Goal: Find contact information: Obtain details needed to contact an individual or organization

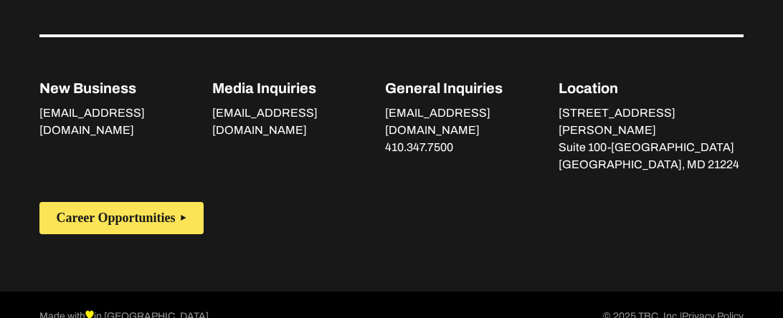
scroll to position [1068, 0]
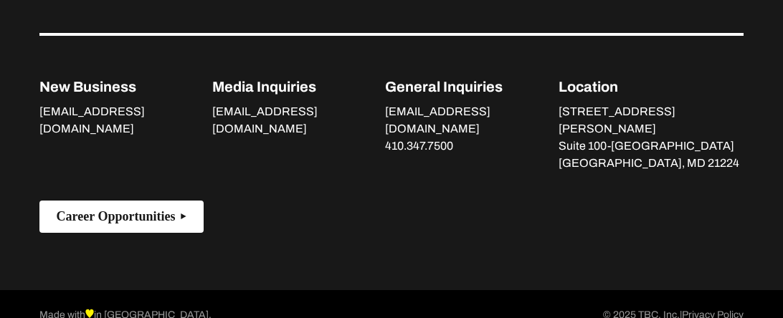
click at [167, 209] on span "Career Opportunities" at bounding box center [116, 216] width 119 height 15
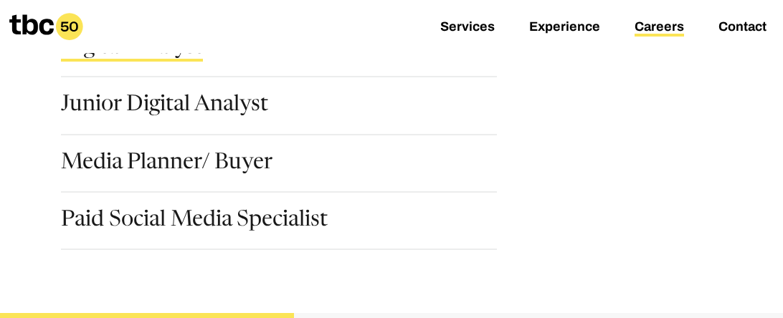
scroll to position [380, 0]
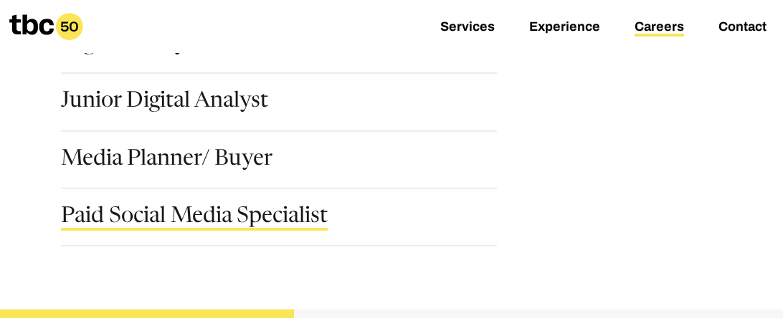
click at [203, 211] on link "Paid Social Media Specialist" at bounding box center [194, 218] width 267 height 24
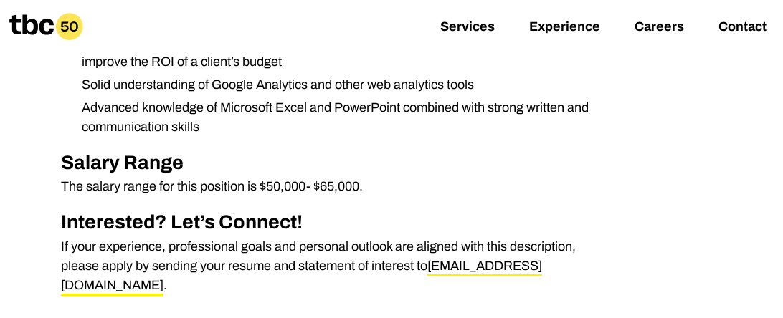
scroll to position [1042, 0]
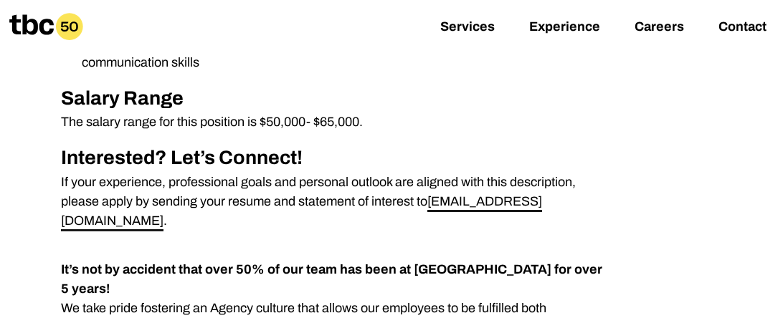
click at [500, 204] on link "[EMAIL_ADDRESS][DOMAIN_NAME]" at bounding box center [301, 212] width 481 height 37
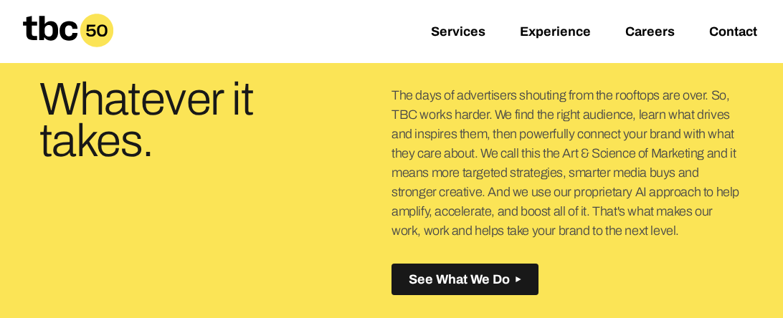
scroll to position [338, 0]
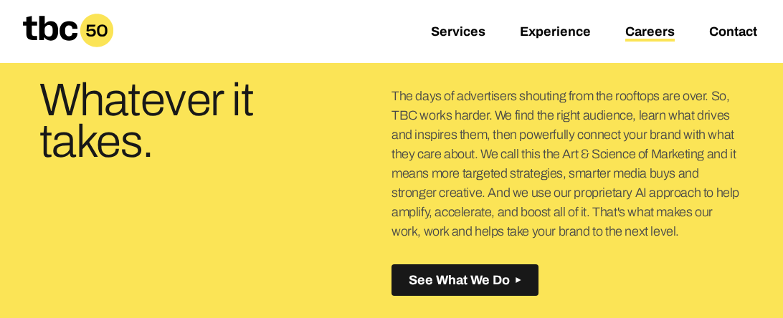
click at [658, 32] on link "Careers" at bounding box center [649, 32] width 49 height 17
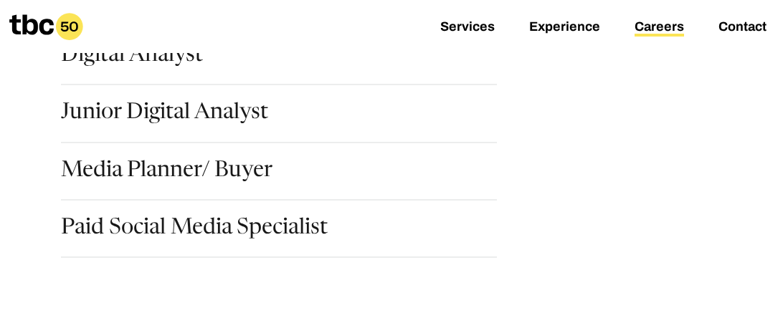
scroll to position [368, 0]
click at [285, 218] on link "Paid Social Media Specialist" at bounding box center [194, 230] width 267 height 24
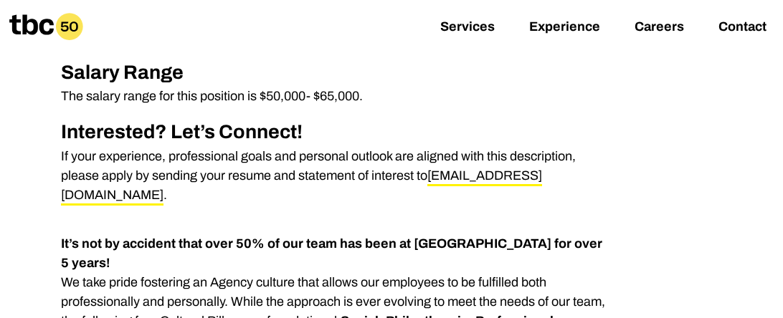
scroll to position [1098, 0]
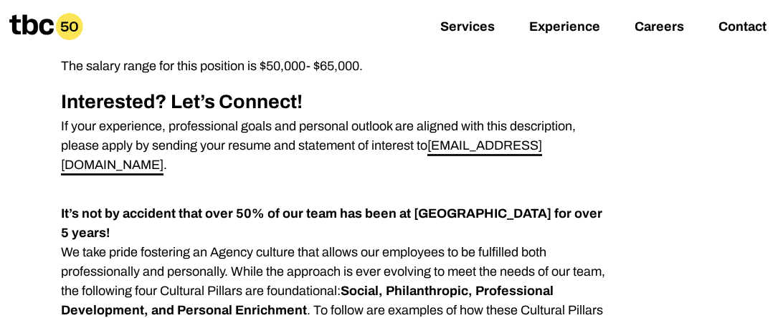
click at [523, 149] on link "[EMAIL_ADDRESS][DOMAIN_NAME]" at bounding box center [301, 156] width 481 height 37
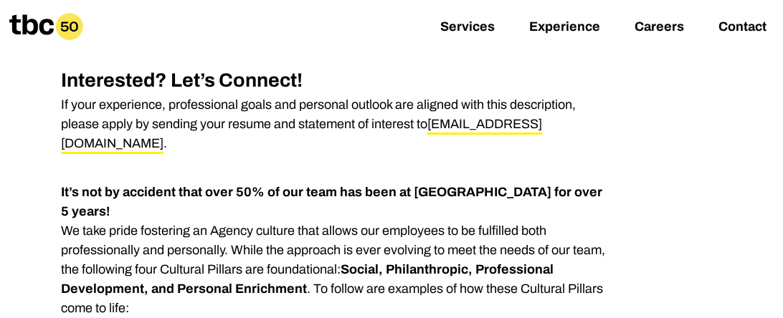
scroll to position [1118, 0]
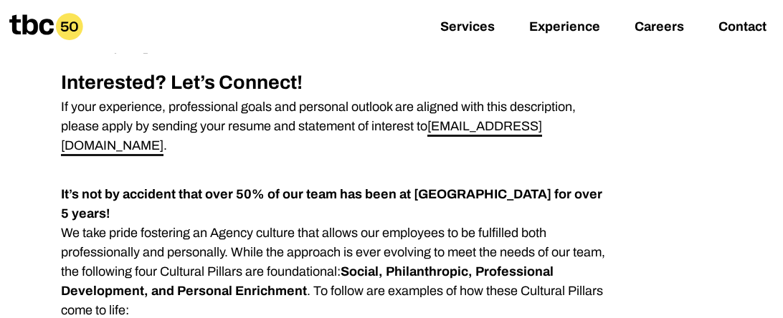
click at [479, 129] on link "[EMAIL_ADDRESS][DOMAIN_NAME]" at bounding box center [301, 137] width 481 height 37
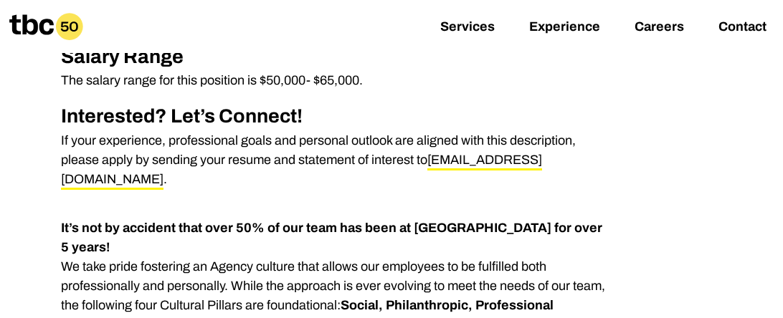
scroll to position [1085, 0]
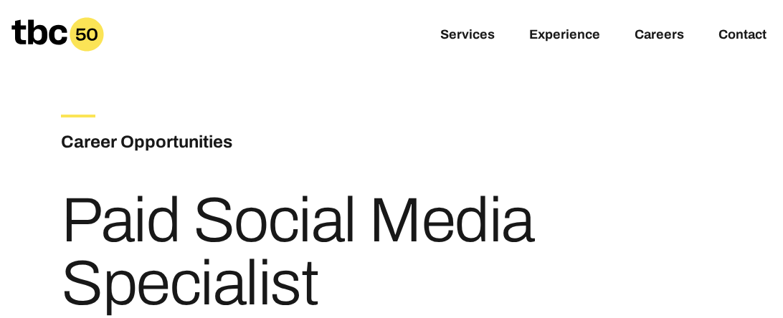
click at [48, 34] on icon at bounding box center [57, 34] width 92 height 34
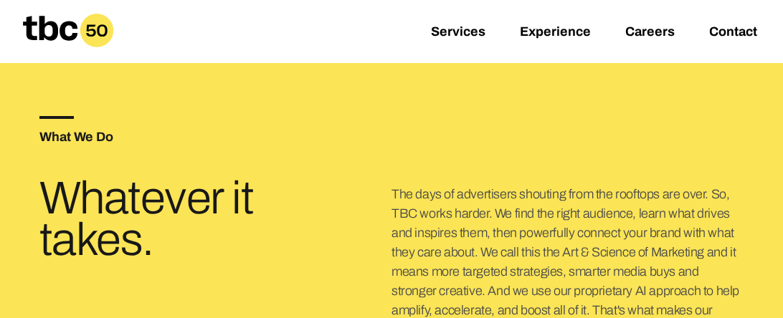
scroll to position [242, 0]
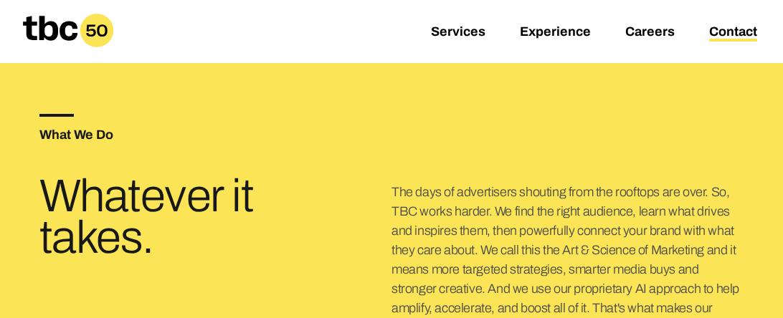
click at [720, 29] on link "Contact" at bounding box center [733, 32] width 48 height 17
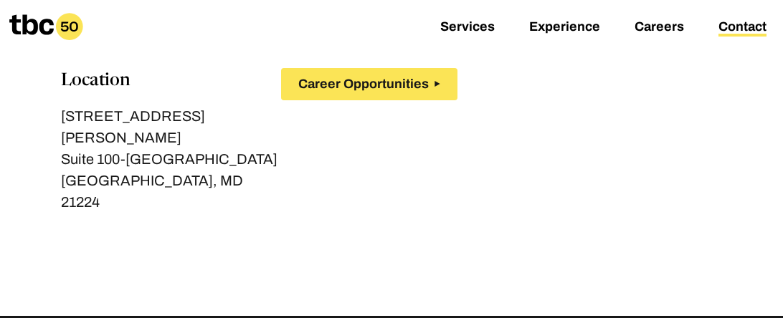
scroll to position [277, 0]
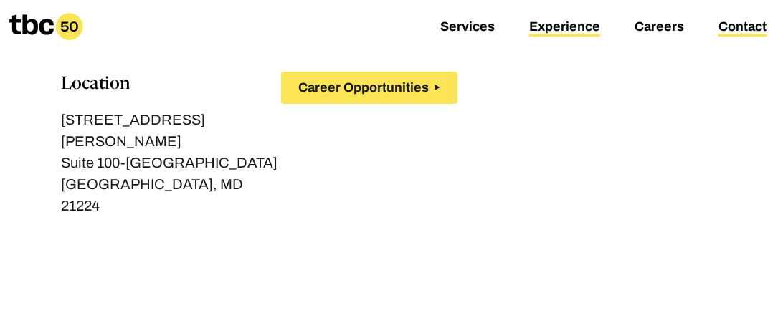
click at [581, 31] on link "Experience" at bounding box center [564, 27] width 71 height 17
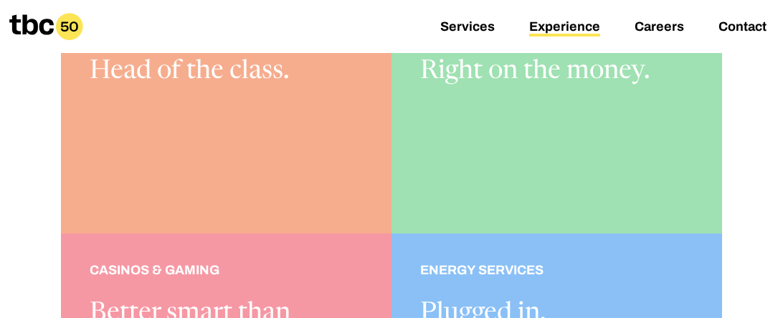
scroll to position [144, 0]
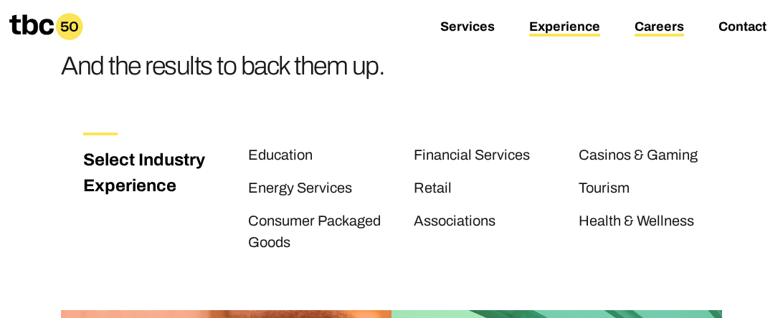
click at [667, 25] on link "Careers" at bounding box center [658, 27] width 49 height 17
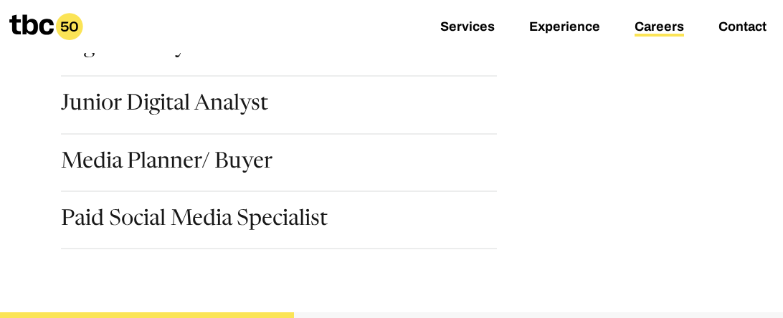
scroll to position [376, 0]
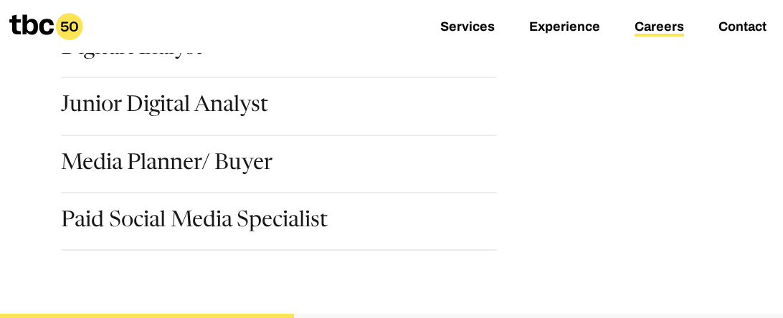
click at [298, 206] on div "Media Planner/ Buyer" at bounding box center [290, 181] width 459 height 57
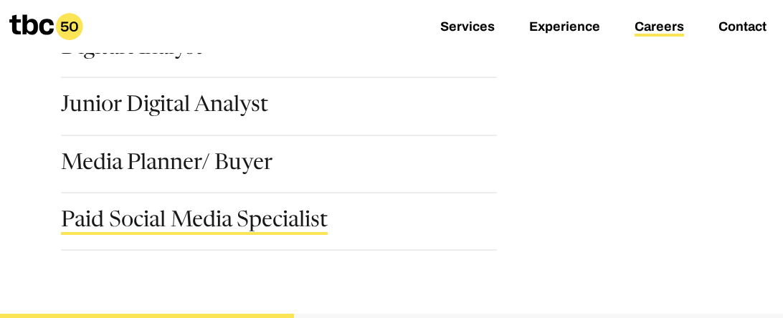
click at [293, 219] on link "Paid Social Media Specialist" at bounding box center [194, 223] width 267 height 24
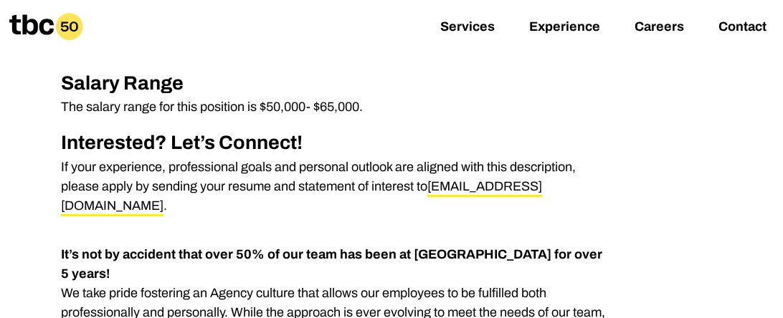
scroll to position [1063, 0]
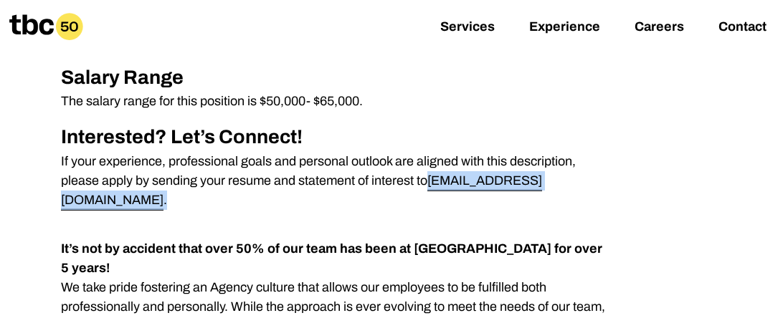
drag, startPoint x: 562, startPoint y: 178, endPoint x: 434, endPoint y: 186, distance: 128.6
click at [434, 186] on p "If your experience, professional goals and personal outlook are aligned with th…" at bounding box center [336, 181] width 551 height 58
copy p "eborkowski@tbc.us ."
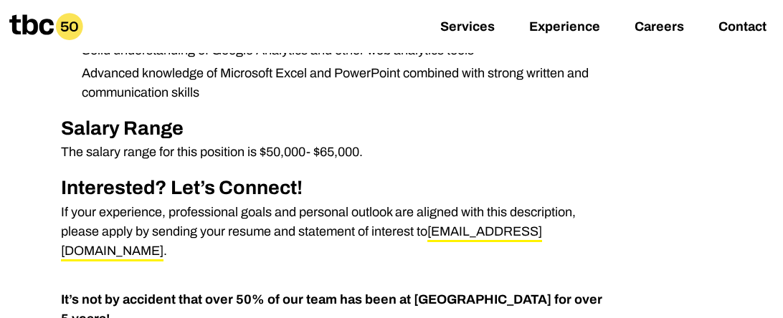
scroll to position [1013, 0]
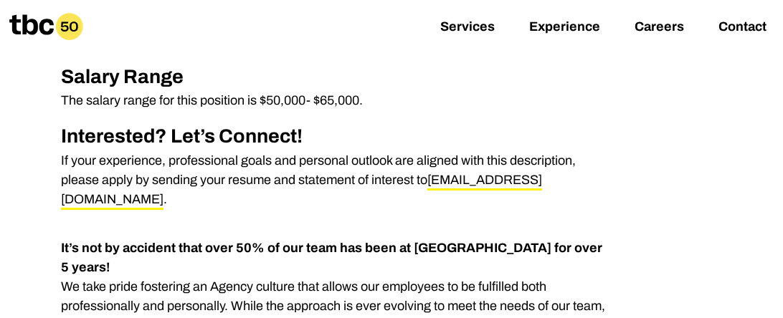
scroll to position [1065, 0]
